Goal: Task Accomplishment & Management: Complete application form

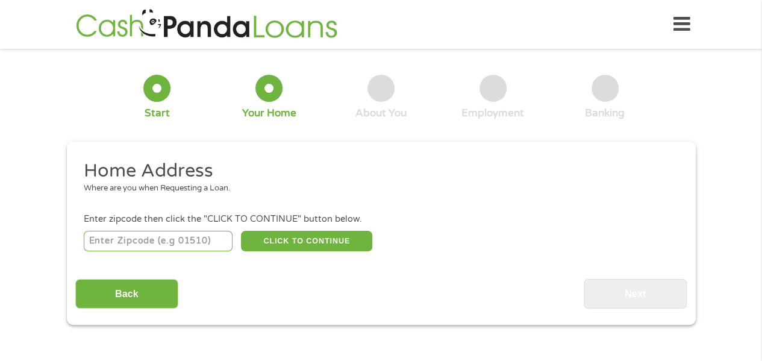
click at [138, 246] on input "number" at bounding box center [158, 241] width 149 height 20
type input "73160"
click at [304, 243] on button "CLICK TO CONTINUE" at bounding box center [306, 241] width 131 height 20
type input "73160"
type input "[US_STATE][GEOGRAPHIC_DATA]"
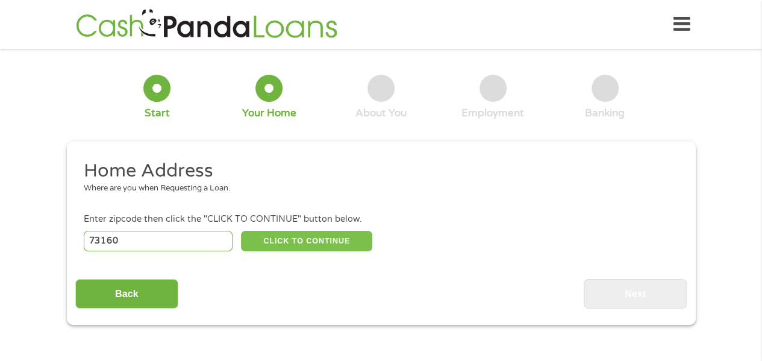
select select "[US_STATE]"
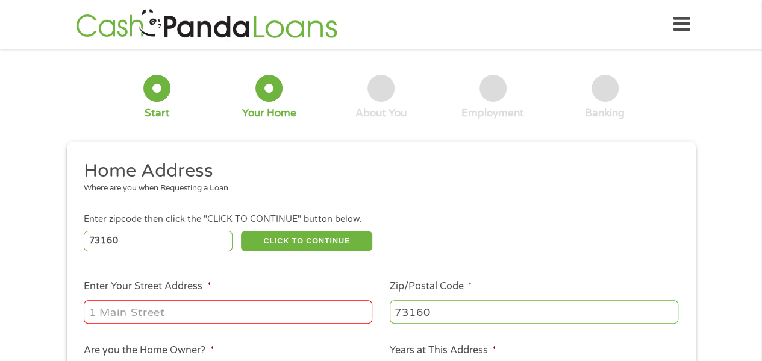
click at [125, 311] on input "Enter Your Street Address *" at bounding box center [228, 311] width 288 height 23
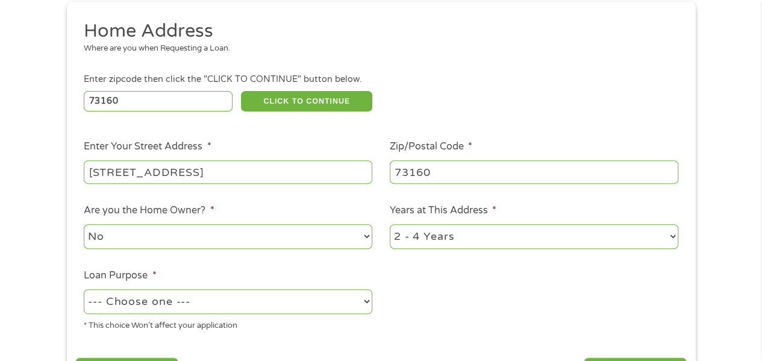
scroll to position [181, 0]
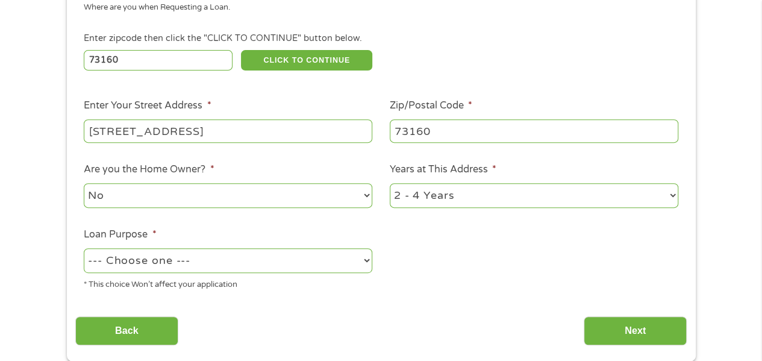
type input "[STREET_ADDRESS]"
click at [432, 201] on select "1 Year or less 1 - 2 Years 2 - 4 Years Over 4 Years" at bounding box center [534, 195] width 288 height 25
click at [240, 263] on select "--- Choose one --- Pay Bills Debt Consolidation Home Improvement Major Purchase…" at bounding box center [228, 260] width 288 height 25
select select "shorttermcash"
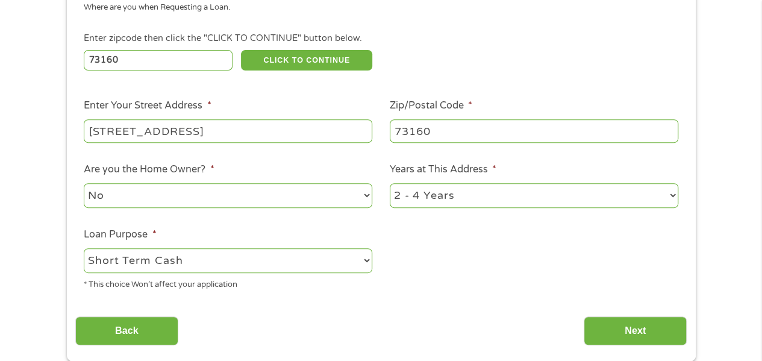
click at [84, 249] on select "--- Choose one --- Pay Bills Debt Consolidation Home Improvement Major Purchase…" at bounding box center [228, 260] width 288 height 25
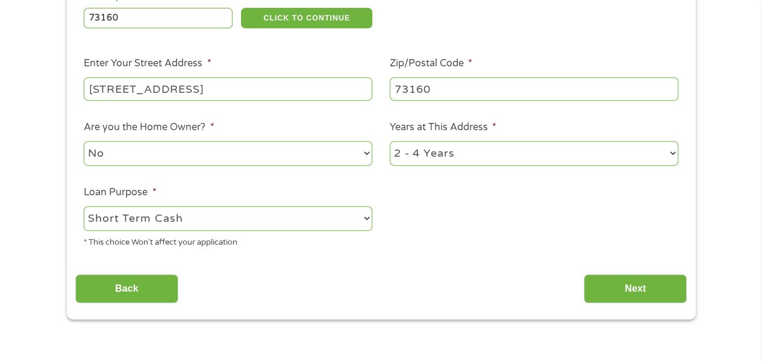
scroll to position [241, 0]
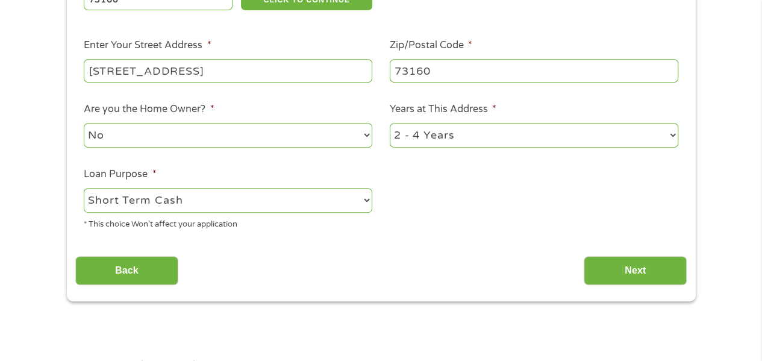
click at [623, 275] on input "Next" at bounding box center [634, 271] width 103 height 30
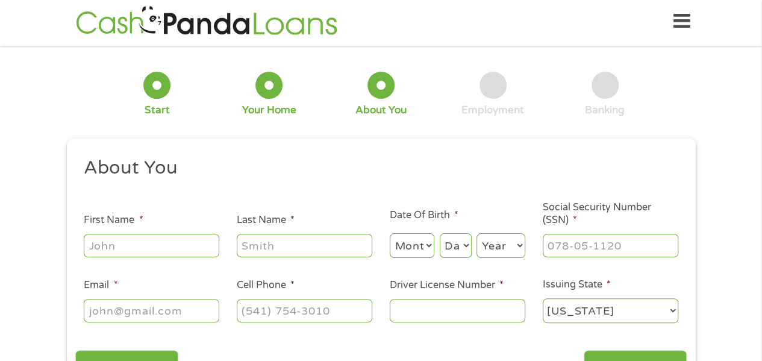
scroll to position [0, 0]
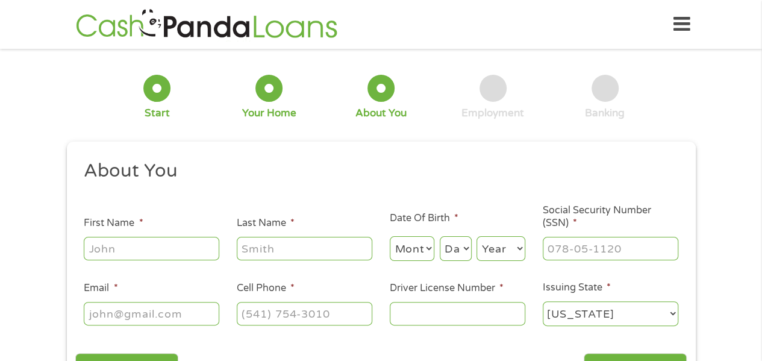
click at [131, 251] on input "First Name *" at bounding box center [151, 248] width 135 height 23
type input "[PERSON_NAME]"
type input "Childress"
select select "12"
click at [464, 246] on select "Day 1 2 3 4 5 6 7 8 9 10 11 12 13 14 15 16 17 18 19 20 21 22 23 24 25 26 27 28 …" at bounding box center [456, 248] width 32 height 25
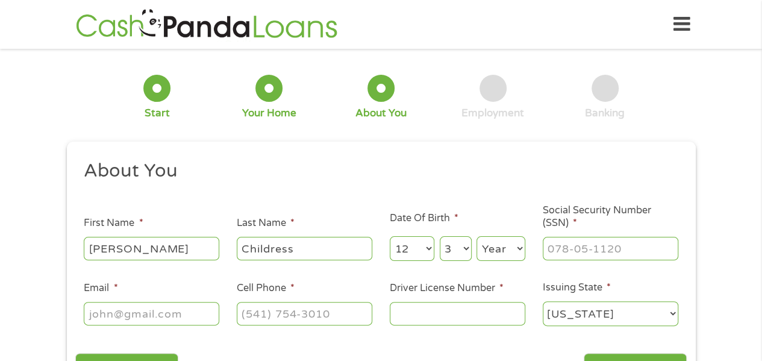
select select "31"
click at [440, 237] on select "Day 1 2 3 4 5 6 7 8 9 10 11 12 13 14 15 16 17 18 19 20 21 22 23 24 25 26 27 28 …" at bounding box center [456, 248] width 32 height 25
click at [485, 246] on select "Year [DATE] 2006 2005 2004 2003 2002 2001 2000 1999 1998 1997 1996 1995 1994 19…" at bounding box center [500, 248] width 49 height 25
select select "1963"
click at [476, 237] on select "Year [DATE] 2006 2005 2004 2003 2002 2001 2000 1999 1998 1997 1996 1995 1994 19…" at bounding box center [500, 248] width 49 height 25
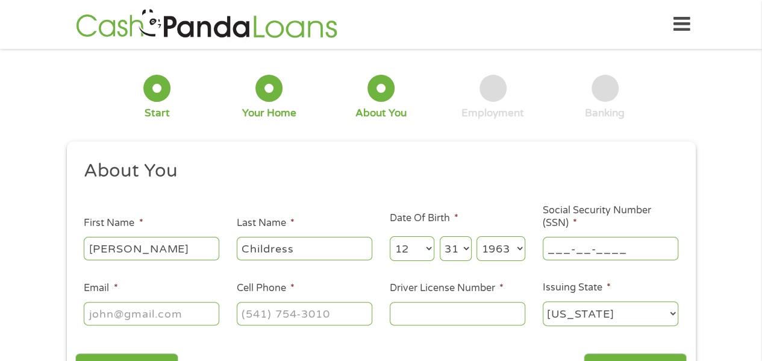
click at [559, 250] on input "___-__-____" at bounding box center [610, 248] width 135 height 23
type input "459-37-1015"
click at [106, 316] on input "Email *" at bounding box center [151, 313] width 135 height 23
type input "[EMAIL_ADDRESS][DOMAIN_NAME]"
click at [261, 317] on input "(___) ___-____" at bounding box center [304, 313] width 135 height 23
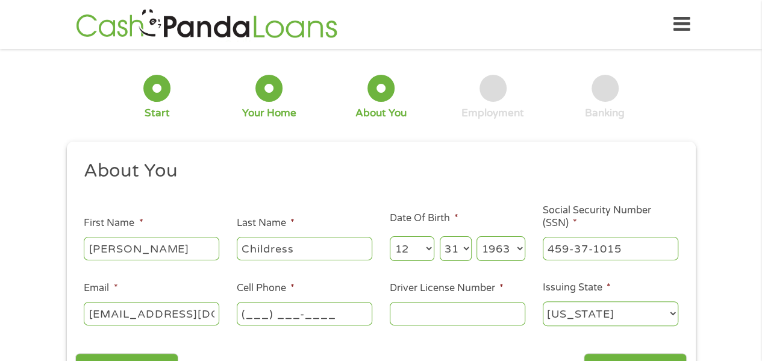
click at [246, 316] on input "(___) ___-____" at bounding box center [304, 313] width 135 height 23
type input "[PHONE_NUMBER]"
click at [424, 318] on input "Driver License Number *" at bounding box center [457, 313] width 135 height 23
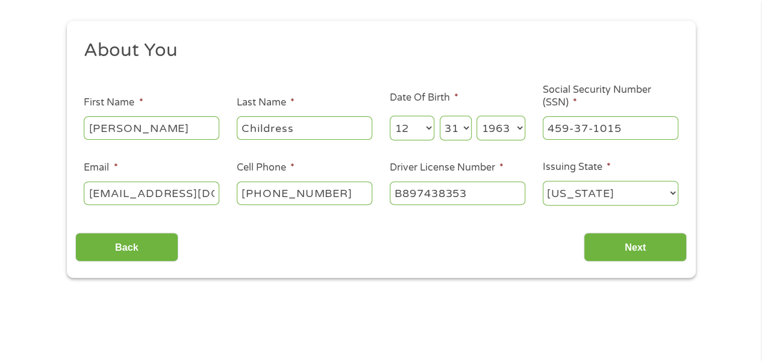
scroll to position [181, 0]
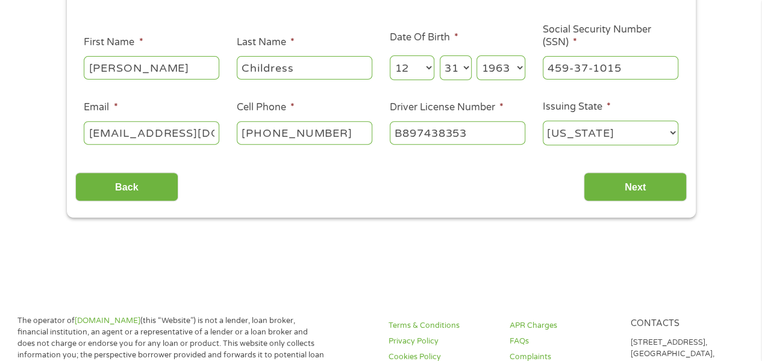
type input "B897438353"
click at [523, 186] on div "Back Next" at bounding box center [380, 182] width 611 height 38
click at [637, 189] on input "Next" at bounding box center [634, 187] width 103 height 30
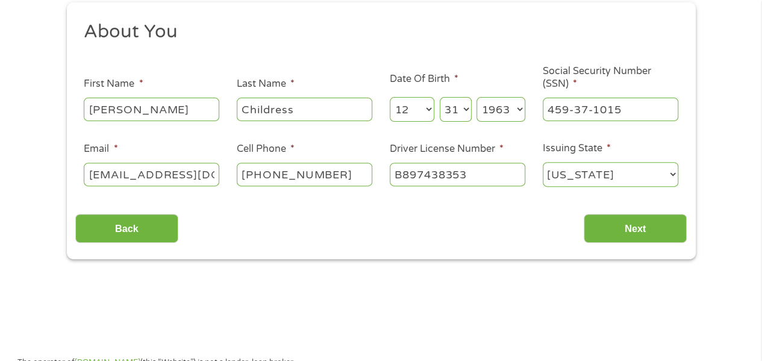
scroll to position [120, 0]
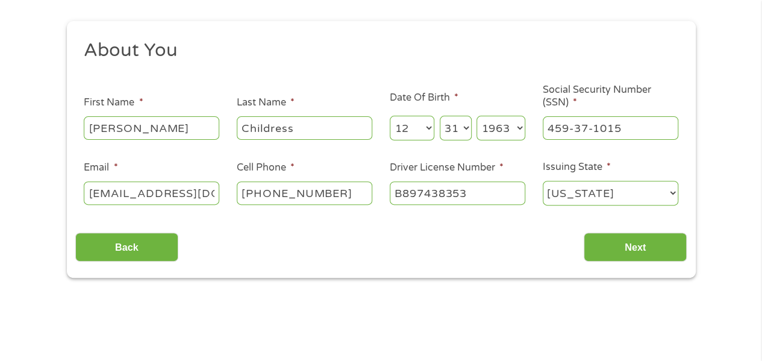
click at [629, 246] on input "Next" at bounding box center [634, 247] width 103 height 30
click at [484, 236] on div "Back Next" at bounding box center [380, 242] width 611 height 38
click at [578, 193] on select "[US_STATE] [US_STATE] [US_STATE] [US_STATE] [US_STATE] [US_STATE] [US_STATE] [U…" at bounding box center [610, 193] width 135 height 25
click at [543, 181] on select "[US_STATE] [US_STATE] [US_STATE] [US_STATE] [US_STATE] [US_STATE] [US_STATE] [U…" at bounding box center [610, 193] width 135 height 25
click at [522, 228] on div "Back Next" at bounding box center [380, 242] width 611 height 38
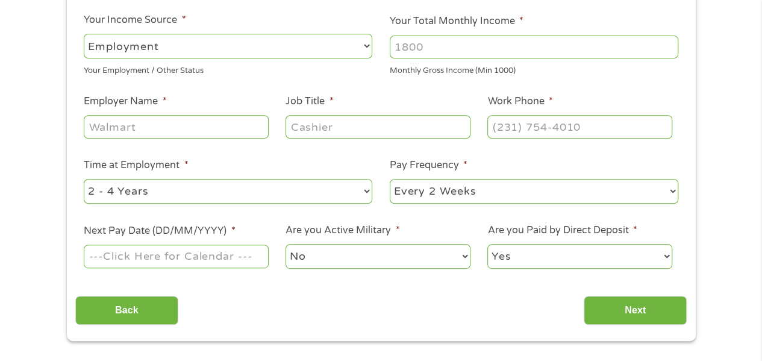
scroll to position [181, 0]
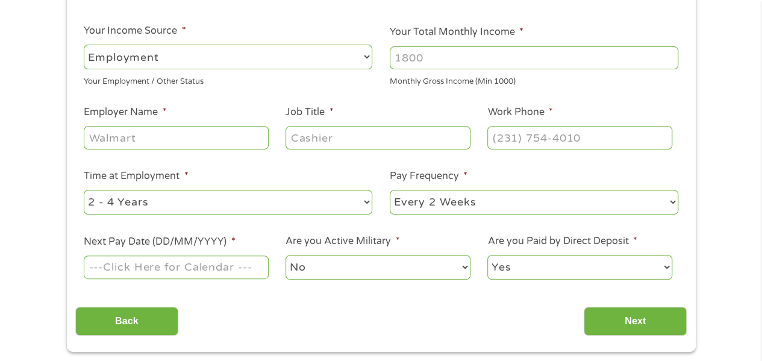
click at [358, 55] on select "--- Choose one --- Employment [DEMOGRAPHIC_DATA] Benefits" at bounding box center [228, 57] width 288 height 25
click at [408, 60] on input "Your Total Monthly Income *" at bounding box center [534, 57] width 288 height 23
type input "8500.00"
click at [116, 138] on input "Employer Name *" at bounding box center [176, 137] width 184 height 23
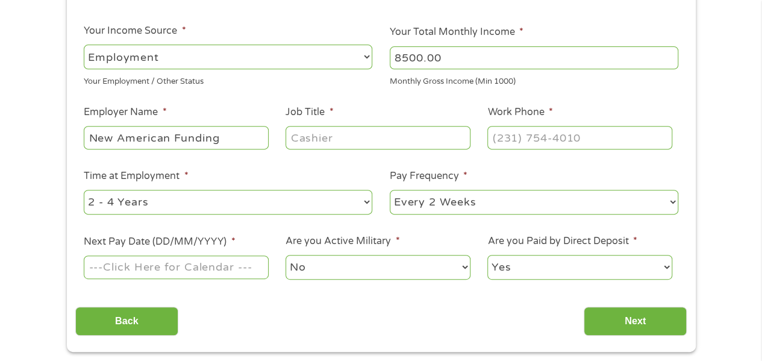
type input "New American Funding"
type input "s"
type input "Sr Loan Officer"
type input "[PHONE_NUMBER]"
click at [367, 203] on select "--- Choose one --- 1 Year or less 1 - 2 Years 2 - 4 Years Over 4 Years" at bounding box center [228, 202] width 288 height 25
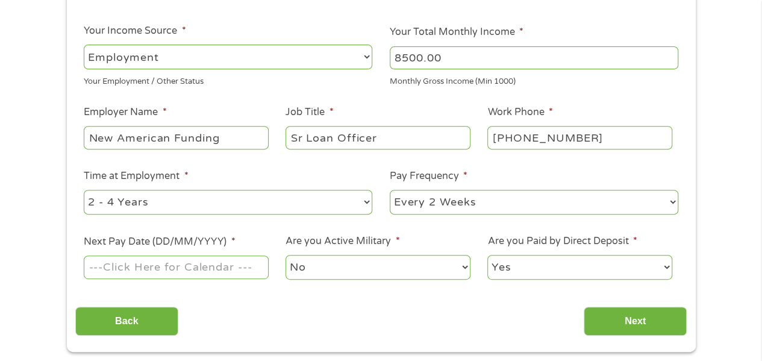
select select "12months"
click at [84, 190] on select "--- Choose one --- 1 Year or less 1 - 2 Years 2 - 4 Years Over 4 Years" at bounding box center [228, 202] width 288 height 25
click at [104, 268] on input "Next Pay Date (DD/MM/YYYY) *" at bounding box center [176, 266] width 184 height 23
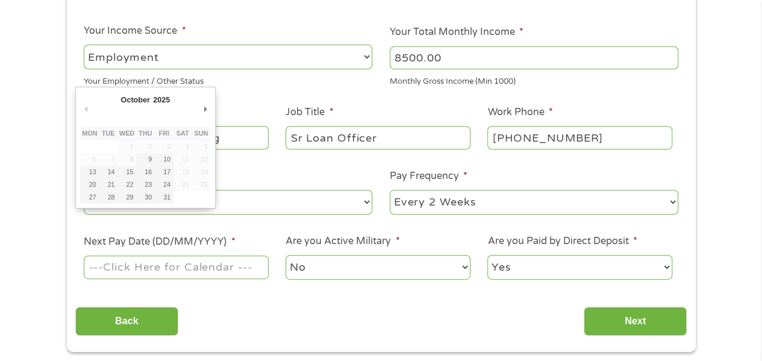
type input "[DATE]"
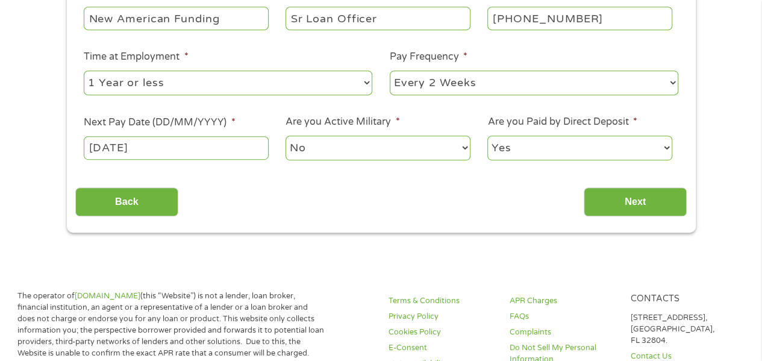
scroll to position [301, 0]
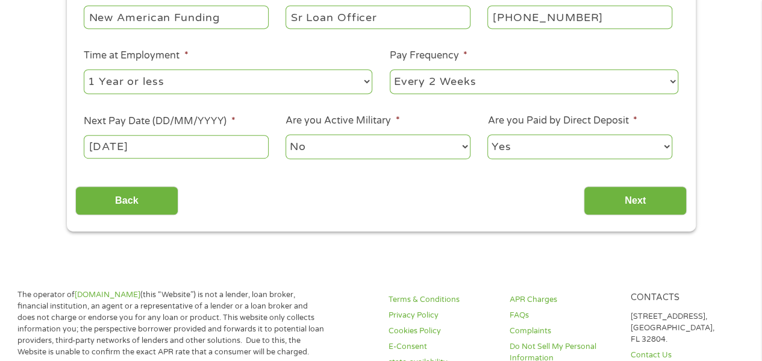
click at [633, 199] on input "Next" at bounding box center [634, 201] width 103 height 30
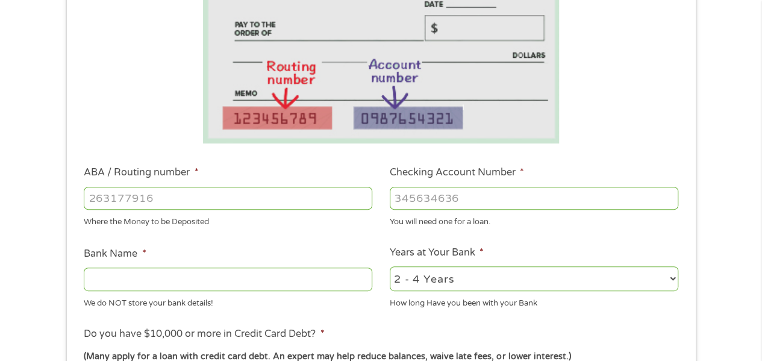
scroll to position [241, 0]
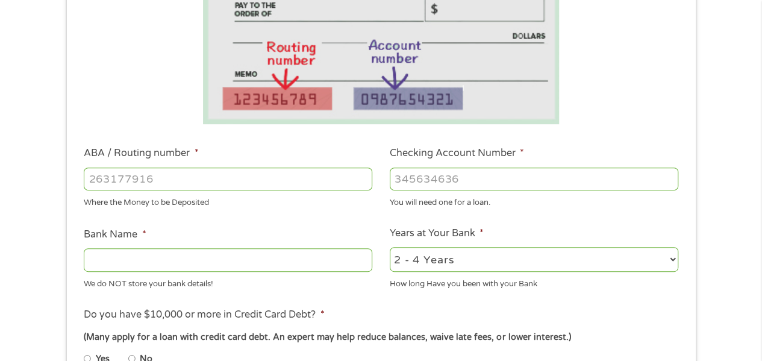
click at [144, 179] on input "ABA / Routing number *" at bounding box center [228, 178] width 288 height 23
type input "082900872"
type input "ARVEST BANKFAYETTEVILLE"
type input "082900872"
click at [407, 178] on input "Checking Account Number *" at bounding box center [534, 178] width 288 height 23
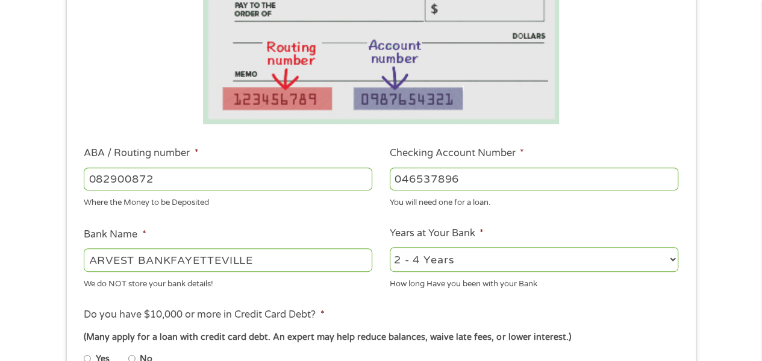
type input "046537896"
click at [344, 214] on ul "Bank Information Where do you want the funds deposited? ABA / Routing number * …" at bounding box center [380, 218] width 611 height 600
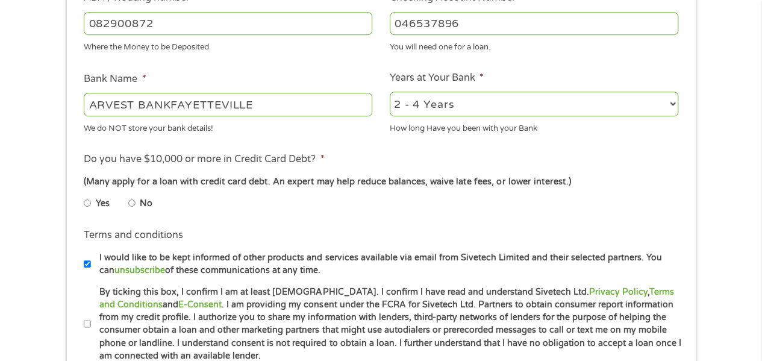
scroll to position [421, 0]
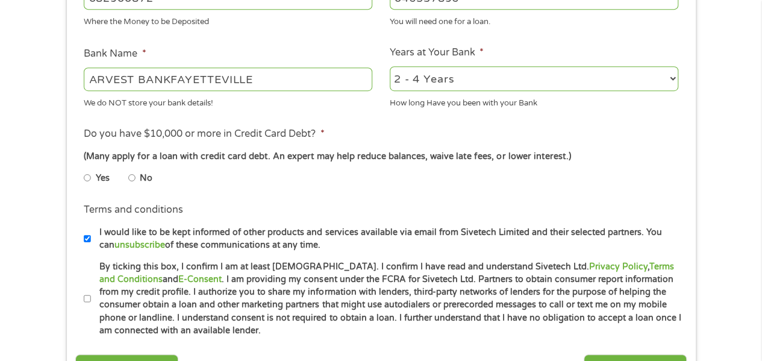
click at [132, 179] on input "No" at bounding box center [131, 177] width 7 height 19
radio input "true"
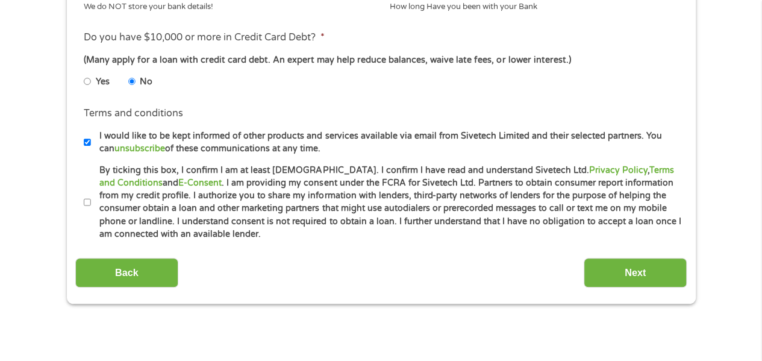
scroll to position [542, 0]
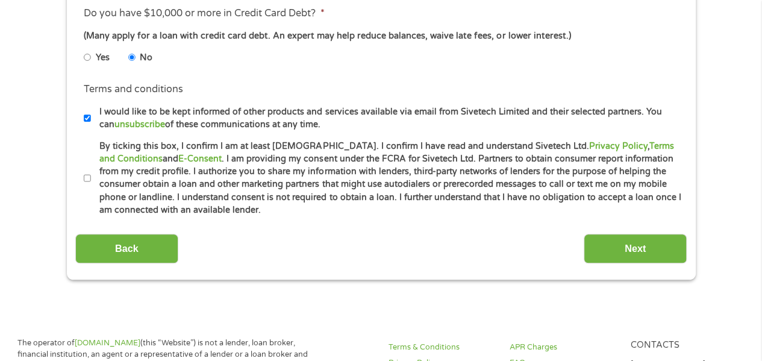
click at [87, 176] on input "By ticking this box, I confirm I am at least [DEMOGRAPHIC_DATA]. I confirm I ha…" at bounding box center [87, 178] width 7 height 19
checkbox input "true"
click at [626, 248] on input "Next" at bounding box center [634, 249] width 103 height 30
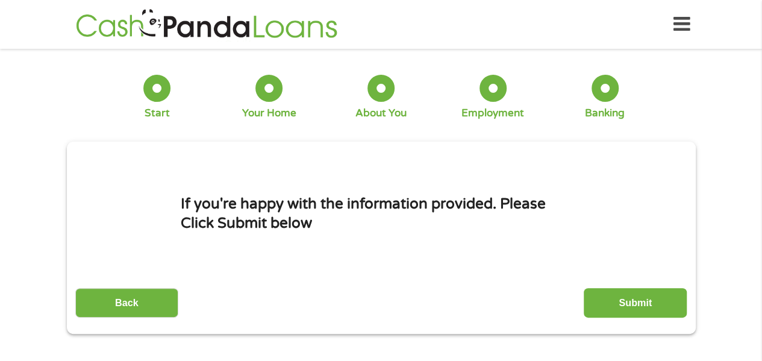
scroll to position [0, 0]
click at [638, 297] on input "Submit" at bounding box center [634, 303] width 103 height 30
